Goal: Find specific page/section: Find specific page/section

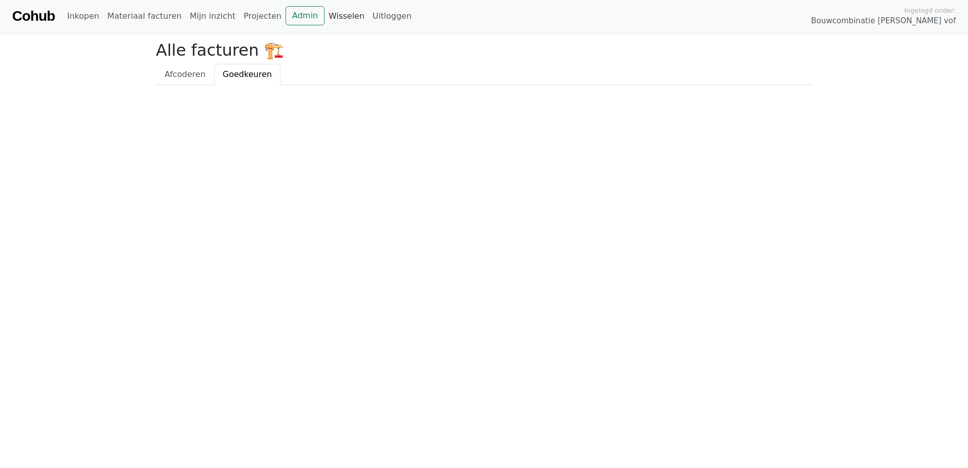
click at [324, 15] on link "Wisselen" at bounding box center [346, 16] width 44 height 20
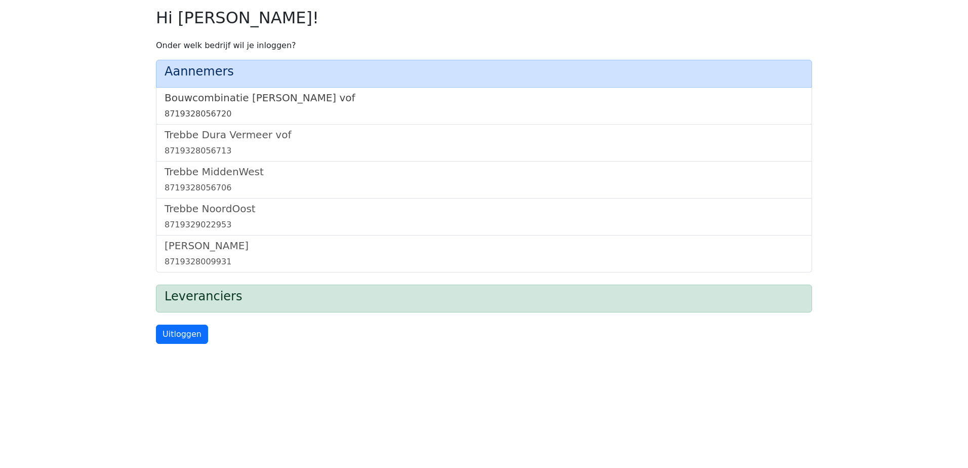
click at [231, 99] on h5 "Bouwcombinatie [PERSON_NAME] vof" at bounding box center [483, 98] width 639 height 12
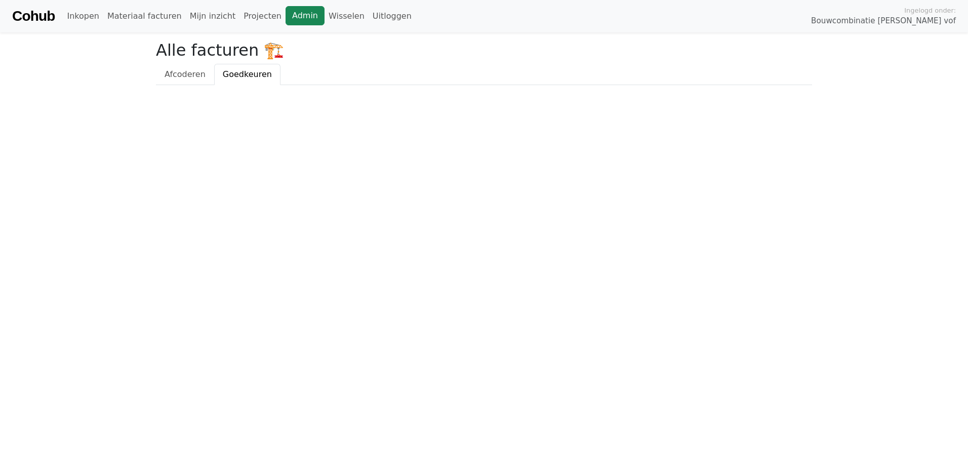
click at [285, 12] on link "Admin" at bounding box center [304, 15] width 39 height 19
click at [285, 15] on link "Admin" at bounding box center [304, 15] width 39 height 19
click at [327, 17] on link "Wisselen" at bounding box center [346, 16] width 44 height 20
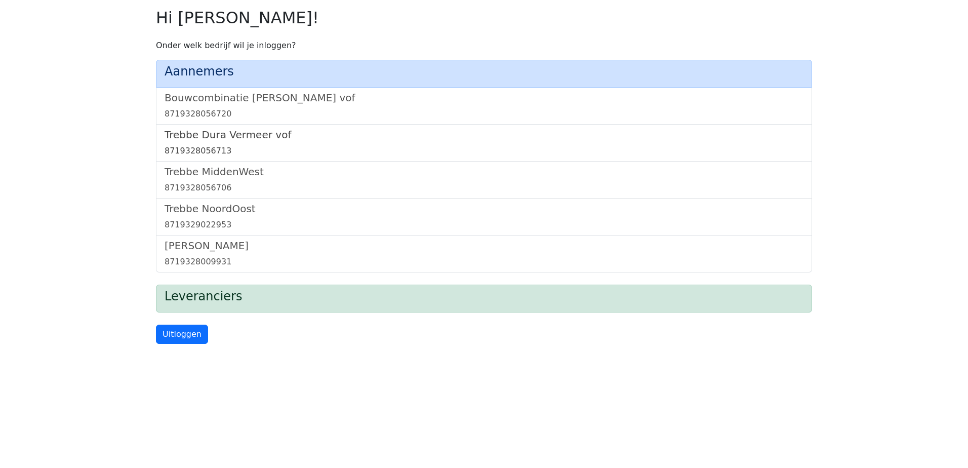
click at [230, 141] on link "Trebbe Dura Vermeer vof 8719328056713" at bounding box center [483, 143] width 639 height 28
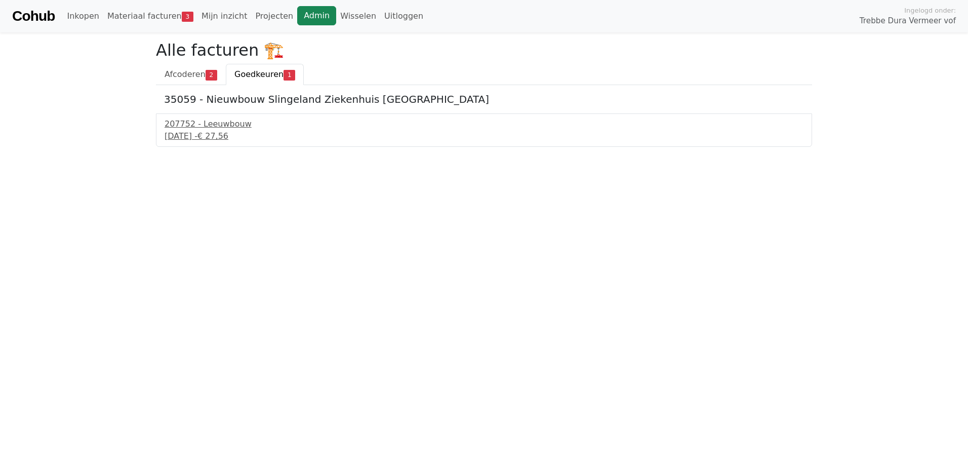
click at [297, 17] on link "Admin" at bounding box center [316, 15] width 39 height 19
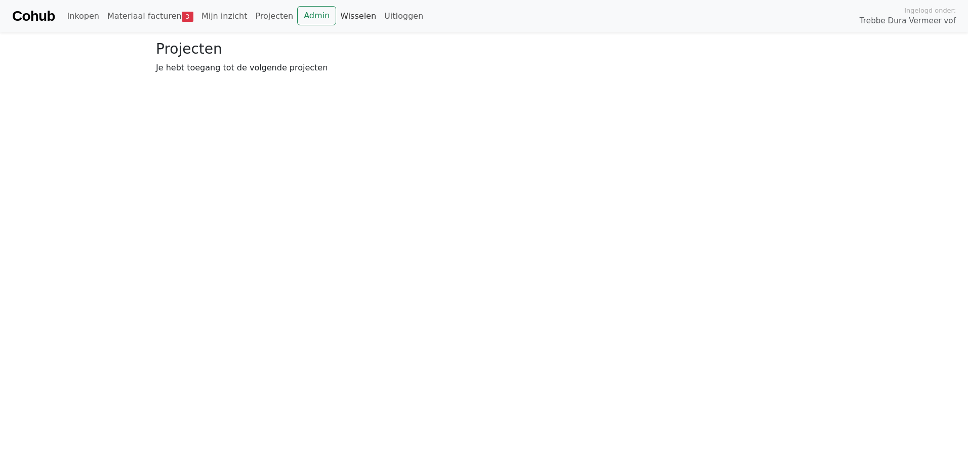
click at [336, 16] on link "Wisselen" at bounding box center [358, 16] width 44 height 20
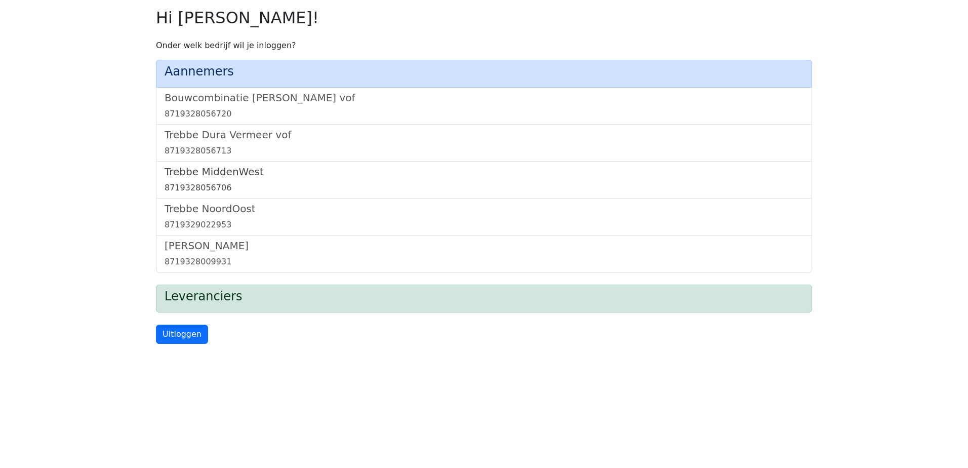
click at [199, 172] on h5 "Trebbe MiddenWest" at bounding box center [483, 172] width 639 height 12
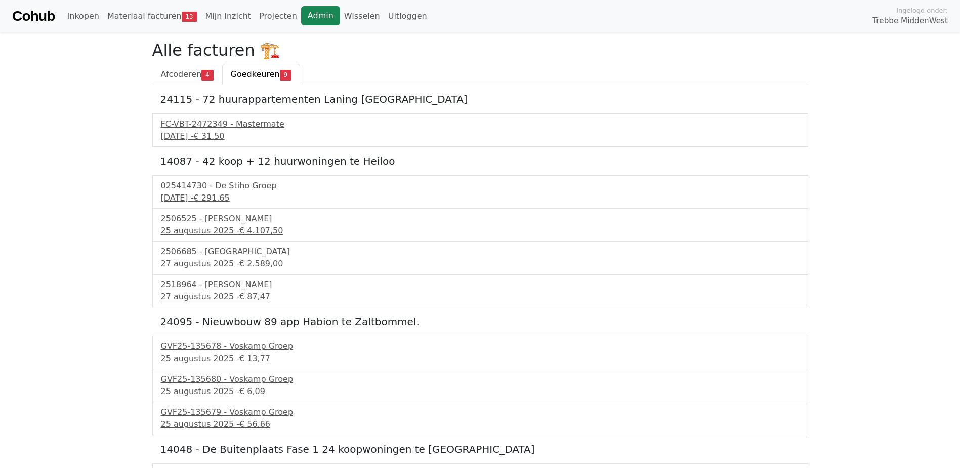
click at [301, 15] on link "Admin" at bounding box center [320, 15] width 39 height 19
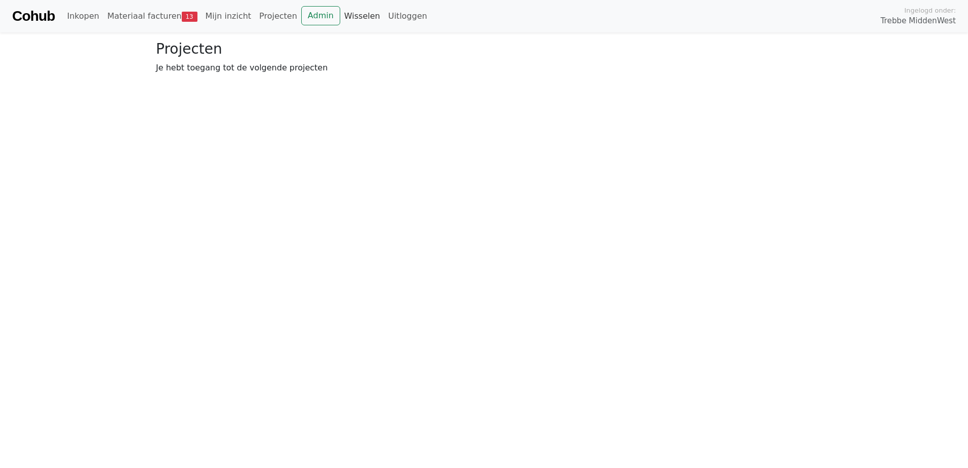
click at [344, 10] on link "Wisselen" at bounding box center [362, 16] width 44 height 20
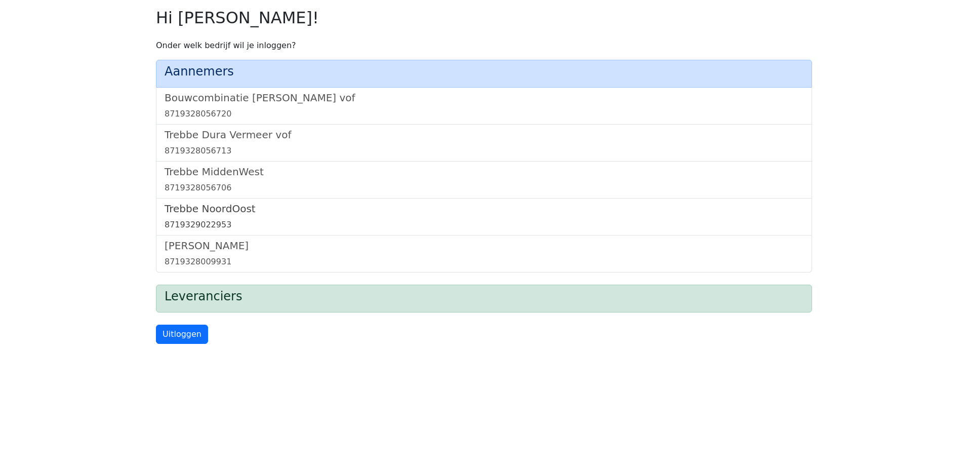
click at [206, 211] on h5 "Trebbe NoordOost" at bounding box center [483, 208] width 639 height 12
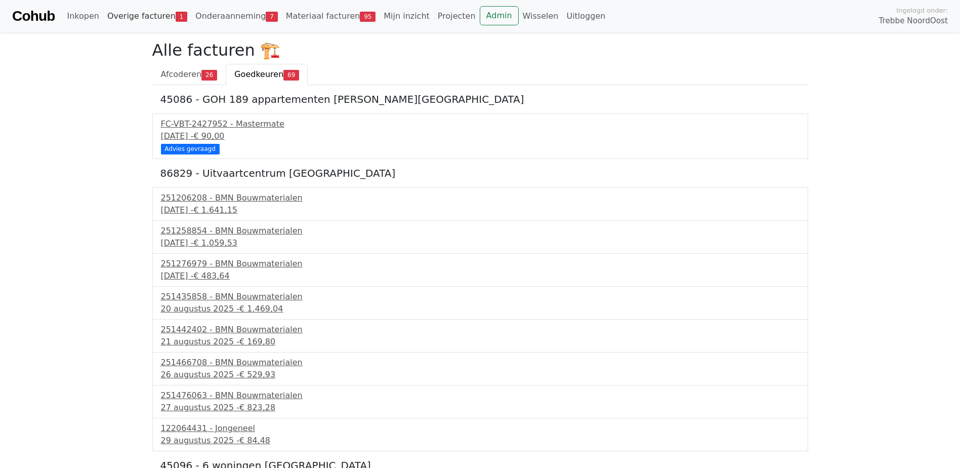
click at [126, 16] on link "Overige facturen 1" at bounding box center [147, 16] width 88 height 20
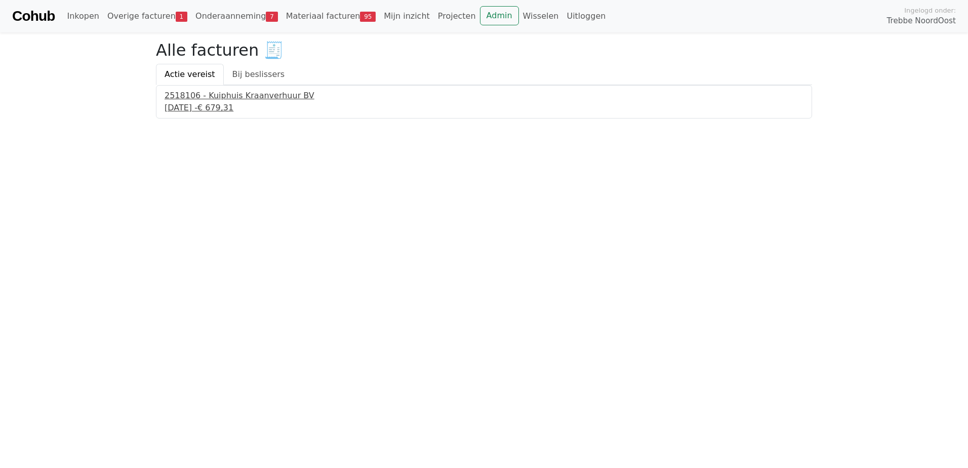
click at [222, 98] on div "2518106 - Kuiphuis Kraanverhuur BV" at bounding box center [483, 96] width 639 height 12
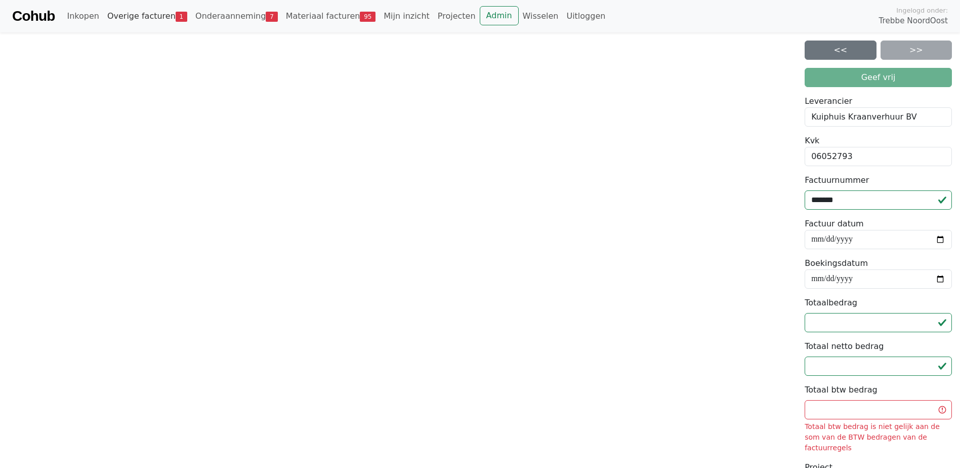
click at [134, 18] on link "Overige facturen 1" at bounding box center [147, 16] width 88 height 20
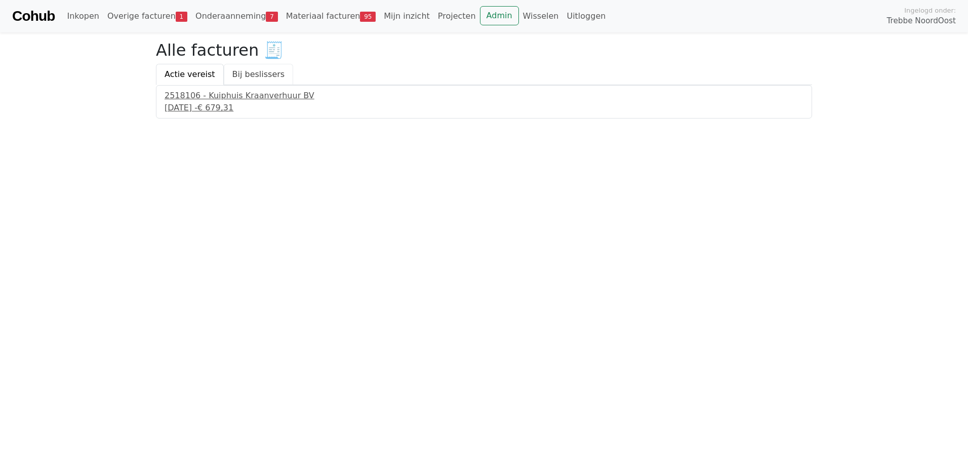
click at [241, 75] on link "Bij beslissers" at bounding box center [259, 74] width 70 height 21
click at [187, 78] on link "Actie vereist" at bounding box center [190, 74] width 68 height 21
click at [189, 106] on div "[DATE] - € 679,31" at bounding box center [483, 108] width 639 height 12
